Goal: Task Accomplishment & Management: Manage account settings

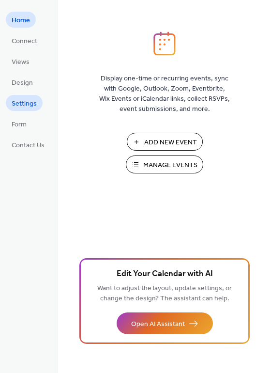
click at [26, 105] on span "Settings" at bounding box center [24, 104] width 25 height 10
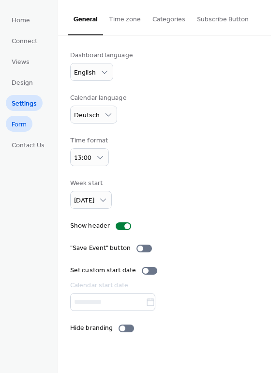
click at [29, 127] on link "Form" at bounding box center [19, 124] width 27 height 16
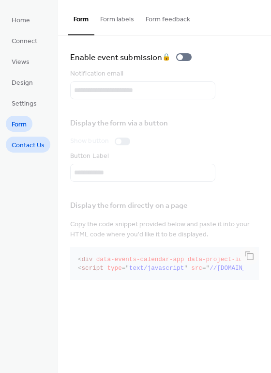
click at [28, 146] on span "Contact Us" at bounding box center [28, 145] width 33 height 10
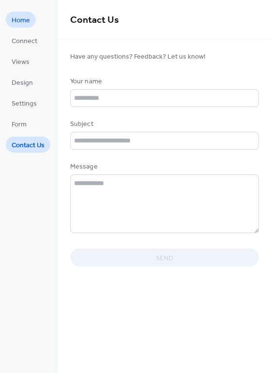
click at [28, 22] on span "Home" at bounding box center [21, 20] width 18 height 10
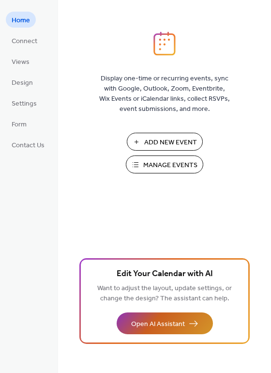
click at [156, 332] on button "Open AI Assistant" at bounding box center [165, 323] width 96 height 22
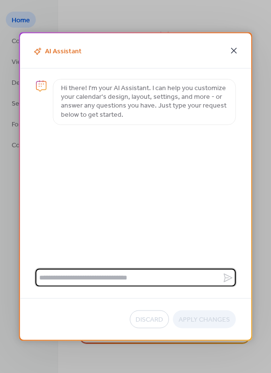
click at [235, 52] on icon at bounding box center [234, 51] width 6 height 6
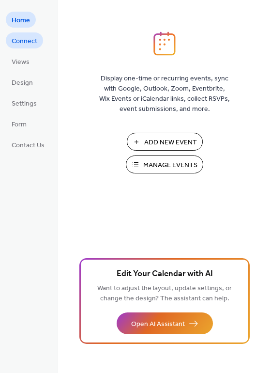
click at [22, 34] on link "Connect" at bounding box center [24, 40] width 37 height 16
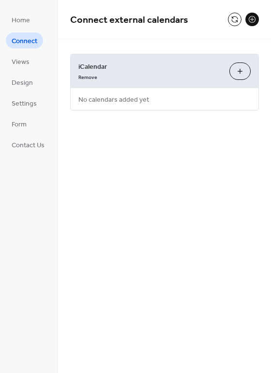
click at [239, 74] on button "Add iCalendar" at bounding box center [240, 70] width 21 height 17
